Goal: Transaction & Acquisition: Purchase product/service

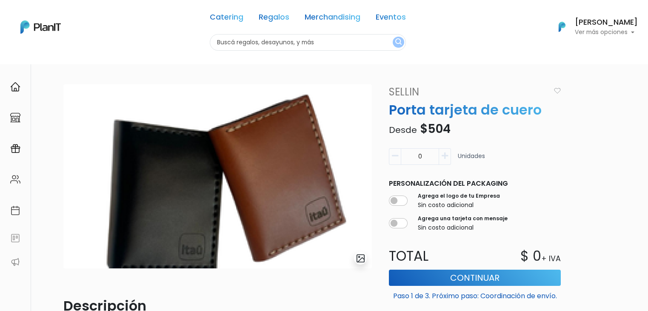
click at [269, 36] on input "text" at bounding box center [308, 42] width 196 height 17
type input "onia"
click at [393, 37] on button "submit" at bounding box center [398, 42] width 11 height 11
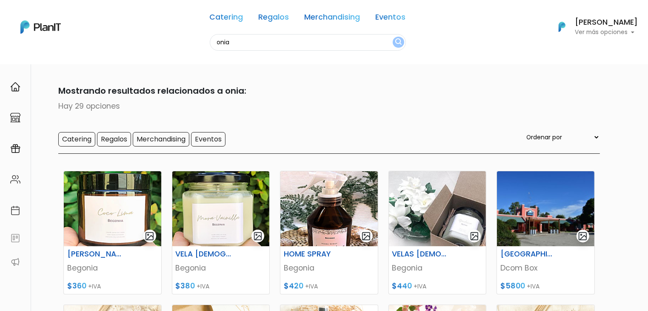
click at [233, 46] on input "onia" at bounding box center [308, 42] width 196 height 17
click at [393, 37] on button "submit" at bounding box center [398, 42] width 11 height 11
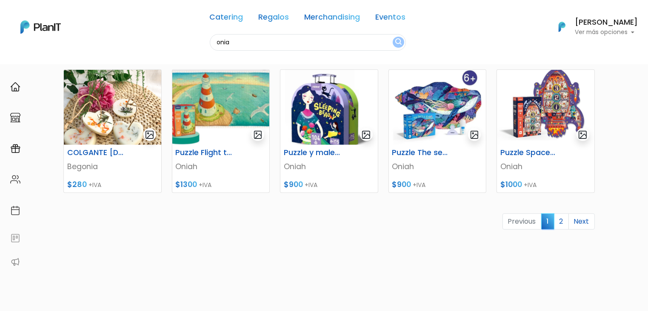
scroll to position [368, 0]
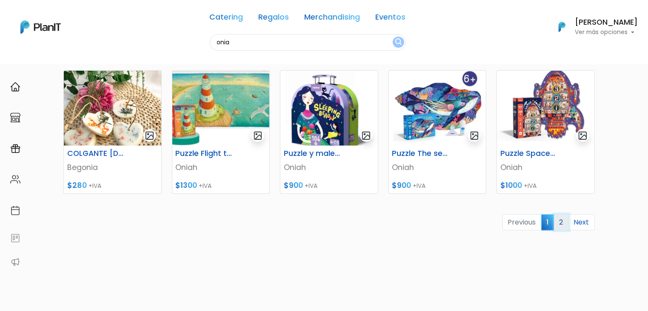
click at [560, 217] on link "2" at bounding box center [561, 222] width 15 height 16
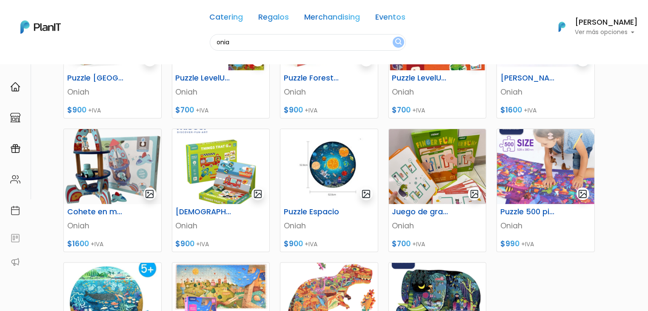
scroll to position [182, 0]
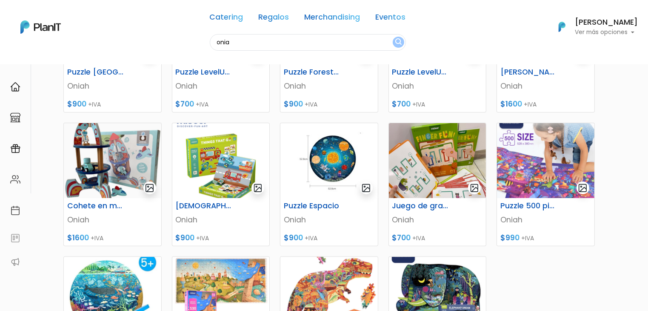
drag, startPoint x: 654, startPoint y: 72, endPoint x: 654, endPoint y: 147, distance: 74.5
click at [332, 163] on img at bounding box center [328, 160] width 97 height 75
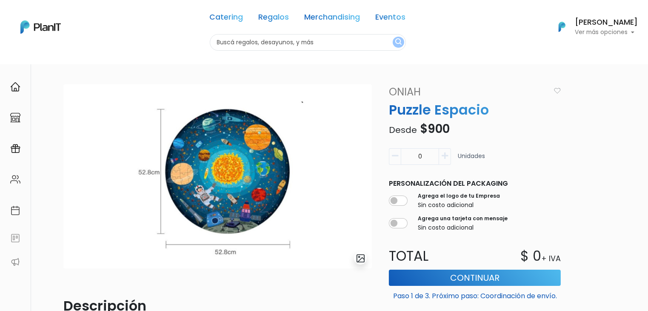
click at [332, 163] on img at bounding box center [217, 176] width 309 height 184
drag, startPoint x: 0, startPoint y: 0, endPoint x: 332, endPoint y: 163, distance: 369.6
click at [332, 163] on img at bounding box center [217, 176] width 309 height 184
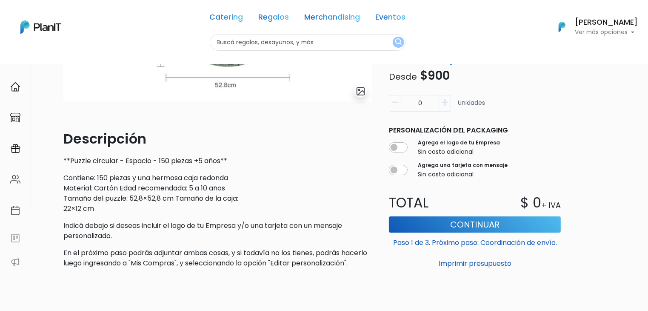
scroll to position [186, 0]
